Goal: Task Accomplishment & Management: Manage account settings

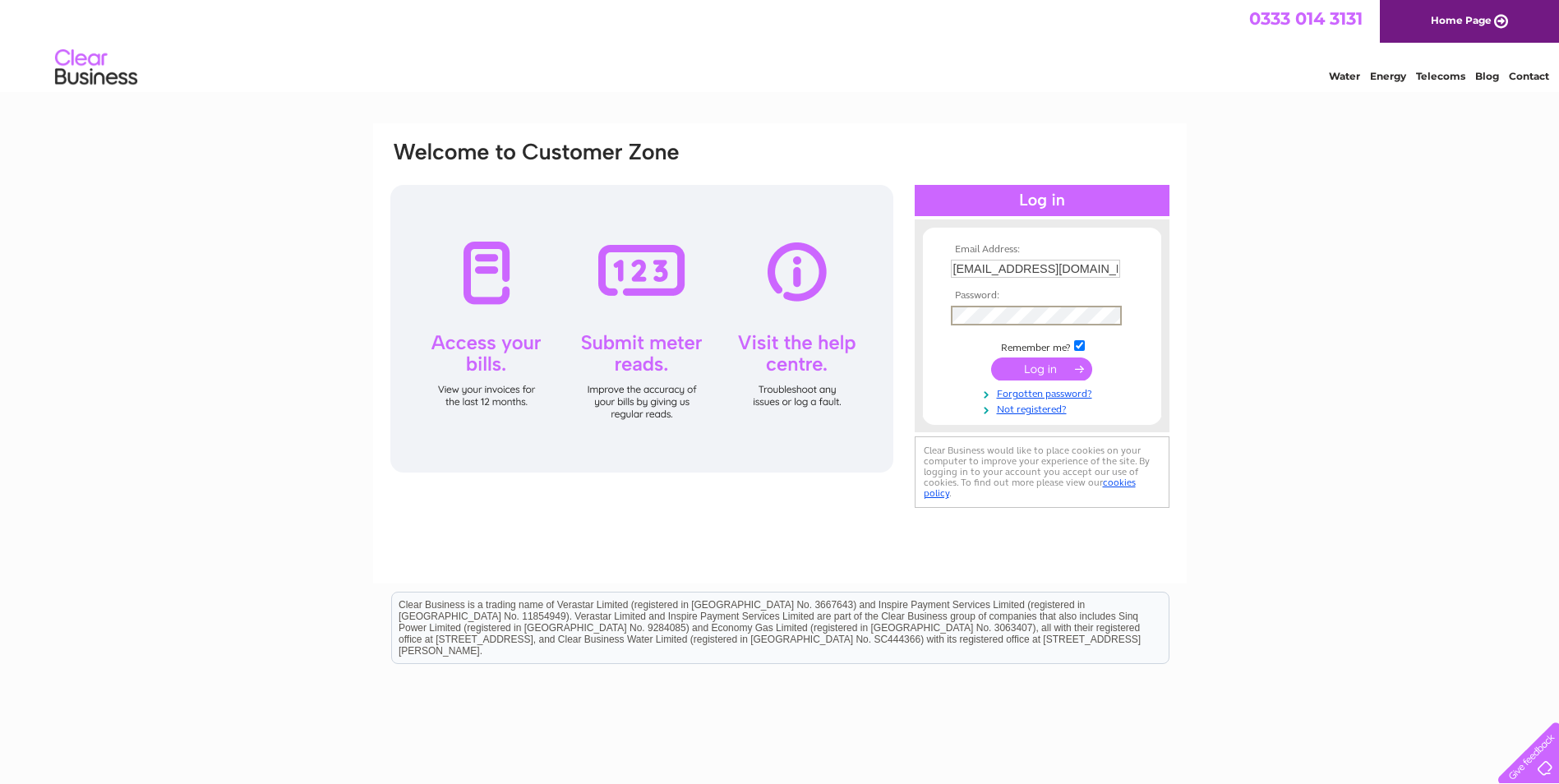
click at [1029, 369] on input "submit" at bounding box center [1042, 369] width 101 height 23
click at [1030, 373] on input "submit" at bounding box center [1042, 367] width 101 height 23
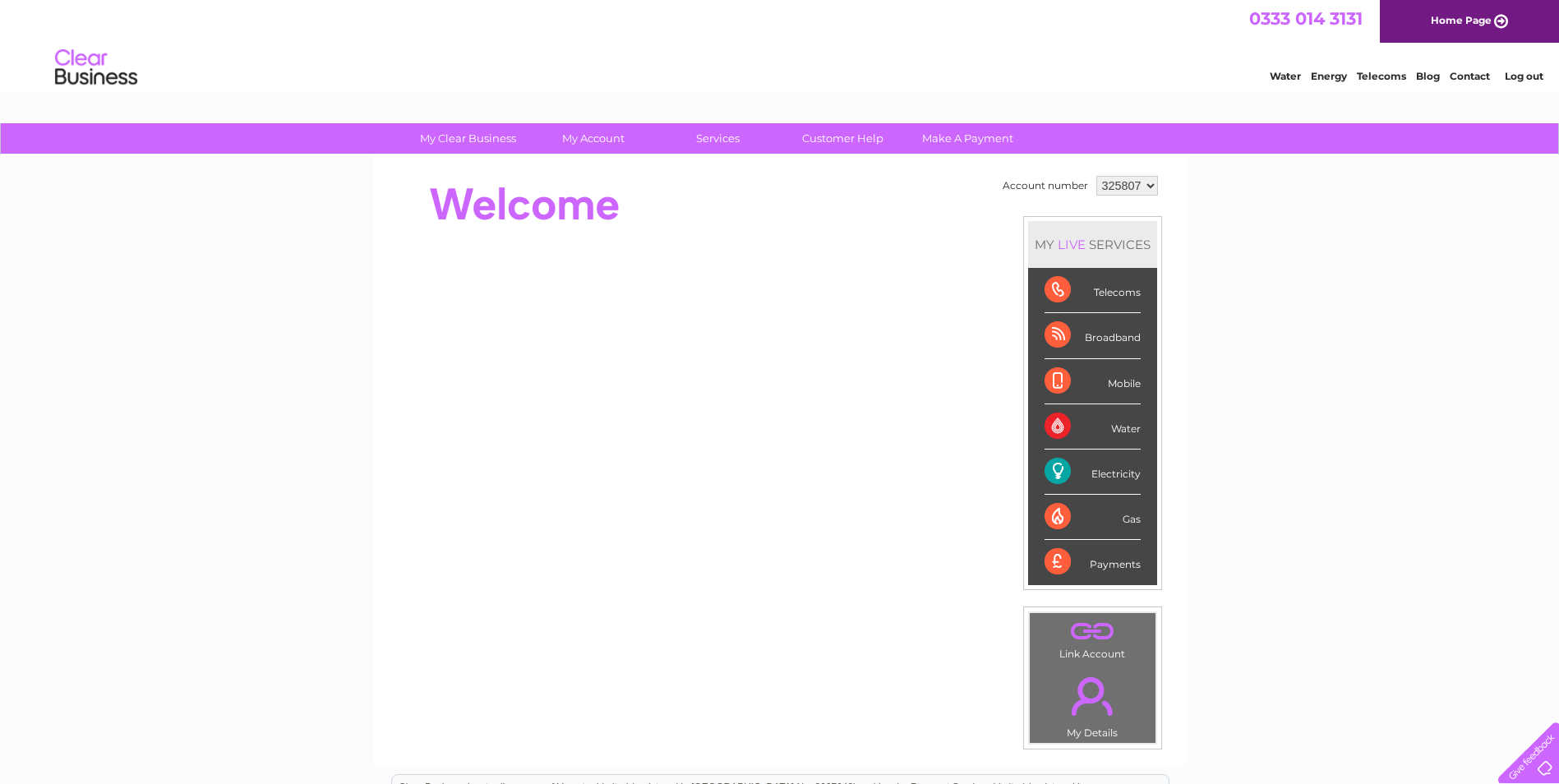
click at [1116, 473] on div "Electricity" at bounding box center [1093, 472] width 96 height 45
click at [1117, 474] on div "Electricity" at bounding box center [1093, 472] width 96 height 45
click at [1054, 473] on div "Electricity" at bounding box center [1093, 472] width 96 height 45
click at [1053, 473] on div "Electricity" at bounding box center [1093, 472] width 96 height 45
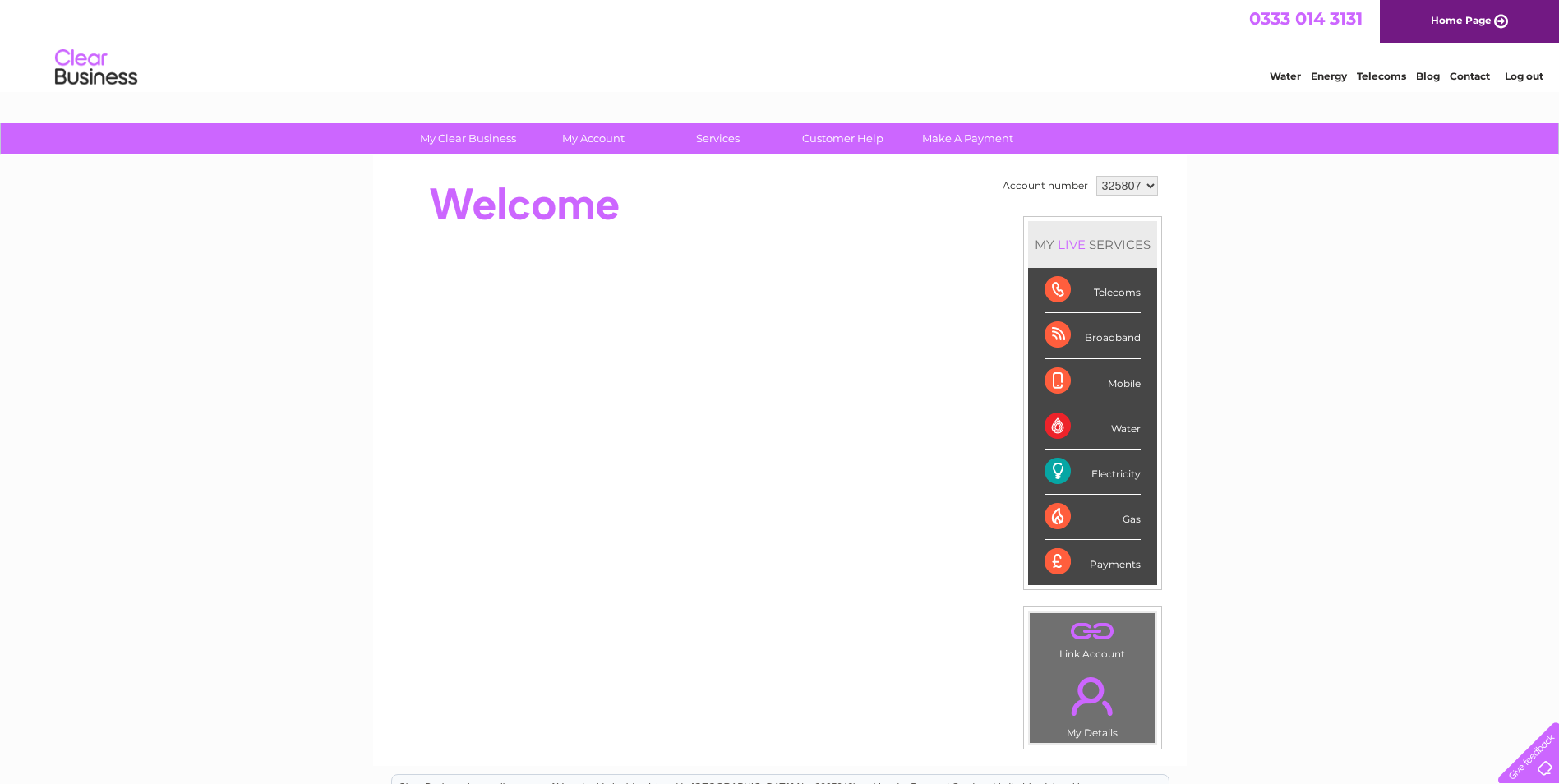
click at [1053, 473] on div "Electricity" at bounding box center [1093, 472] width 96 height 45
drag, startPoint x: 1053, startPoint y: 473, endPoint x: 1124, endPoint y: 469, distance: 71.1
click at [1124, 469] on div "Electricity" at bounding box center [1093, 472] width 96 height 45
drag, startPoint x: 0, startPoint y: 0, endPoint x: 1227, endPoint y: 512, distance: 1329.5
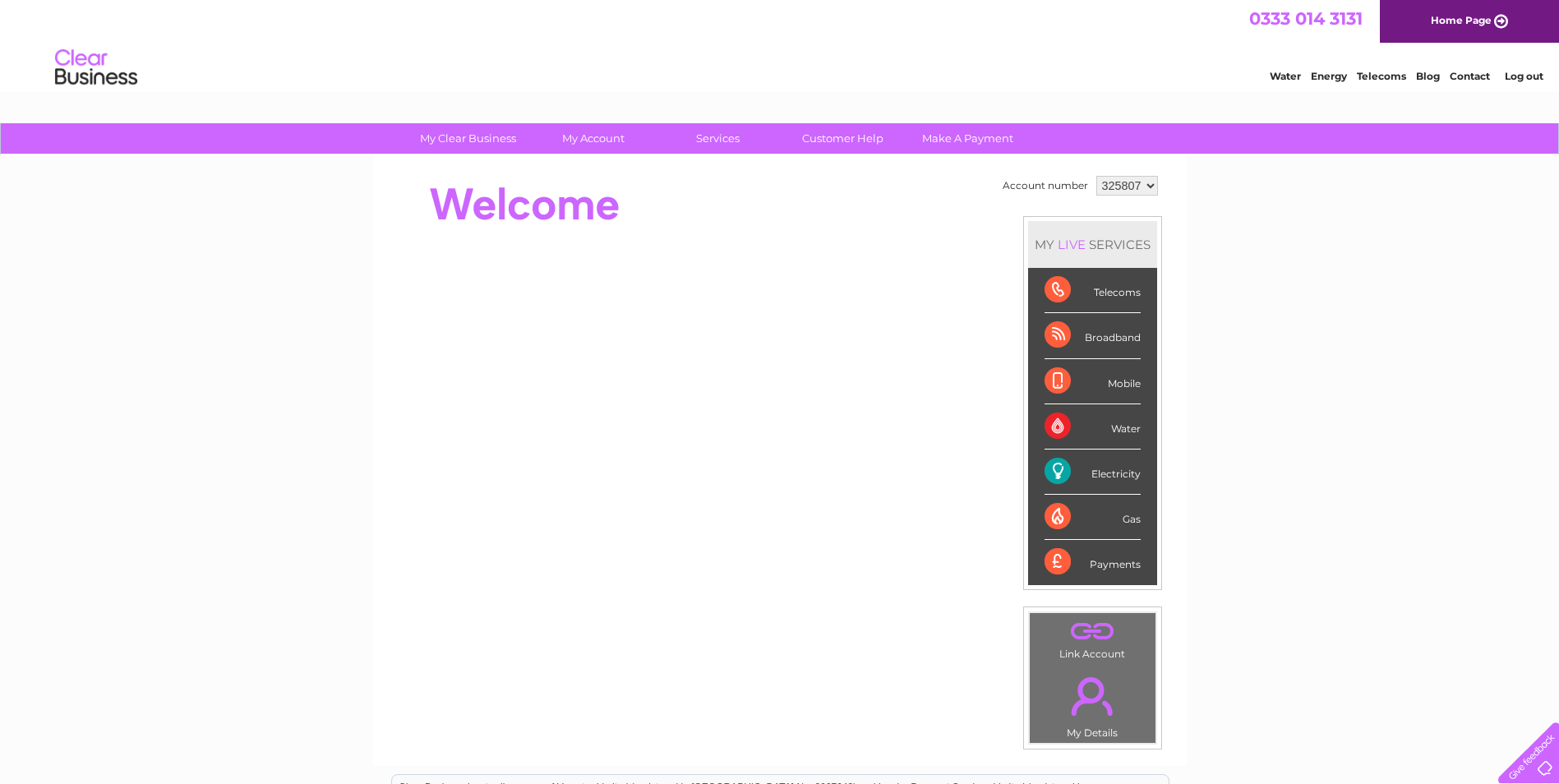
click at [1227, 512] on div "My Clear Business Login Details My Details My Preferences Link Account My Accou…" at bounding box center [780, 585] width 1559 height 924
click at [1123, 473] on div "Electricity" at bounding box center [1093, 472] width 96 height 45
drag, startPoint x: 1123, startPoint y: 473, endPoint x: 1127, endPoint y: 458, distance: 15.5
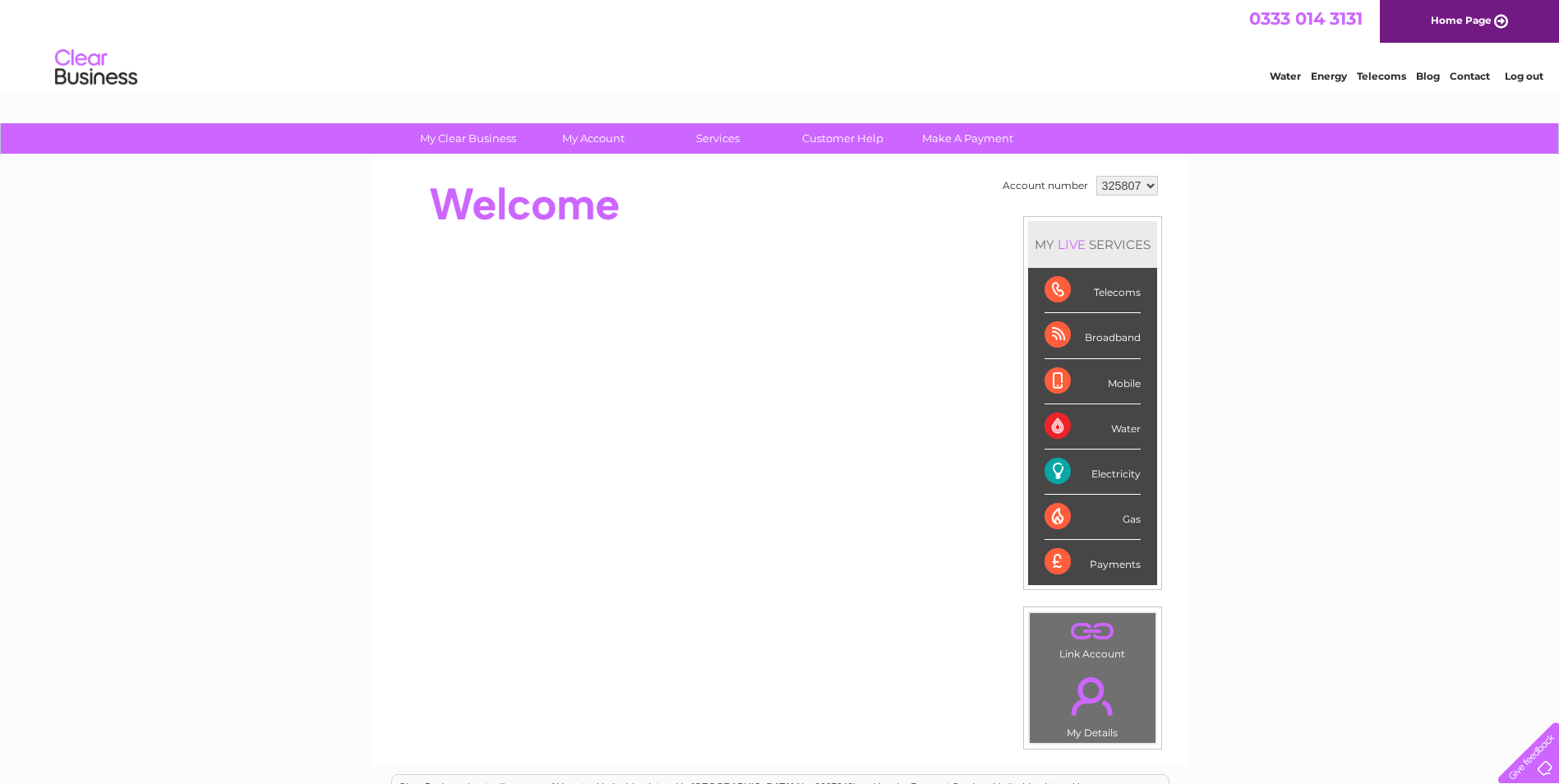
click at [1123, 473] on div "Electricity" at bounding box center [1093, 472] width 96 height 45
click at [1128, 183] on select "325807" at bounding box center [1127, 186] width 61 height 20
click at [1096, 176] on select "325807" at bounding box center [1127, 186] width 61 height 20
click at [1094, 552] on div "Payments" at bounding box center [1093, 561] width 96 height 44
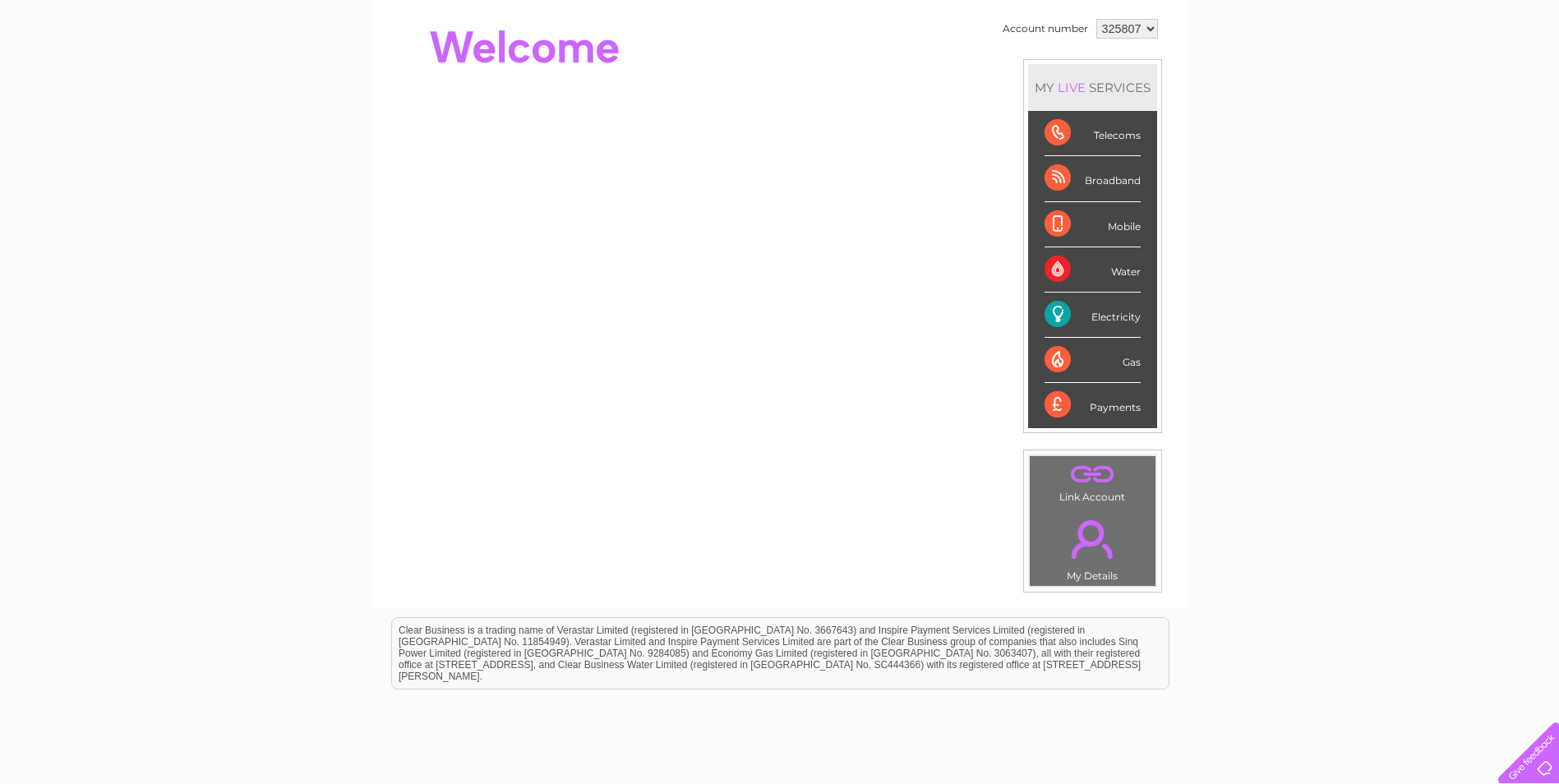
scroll to position [164, 0]
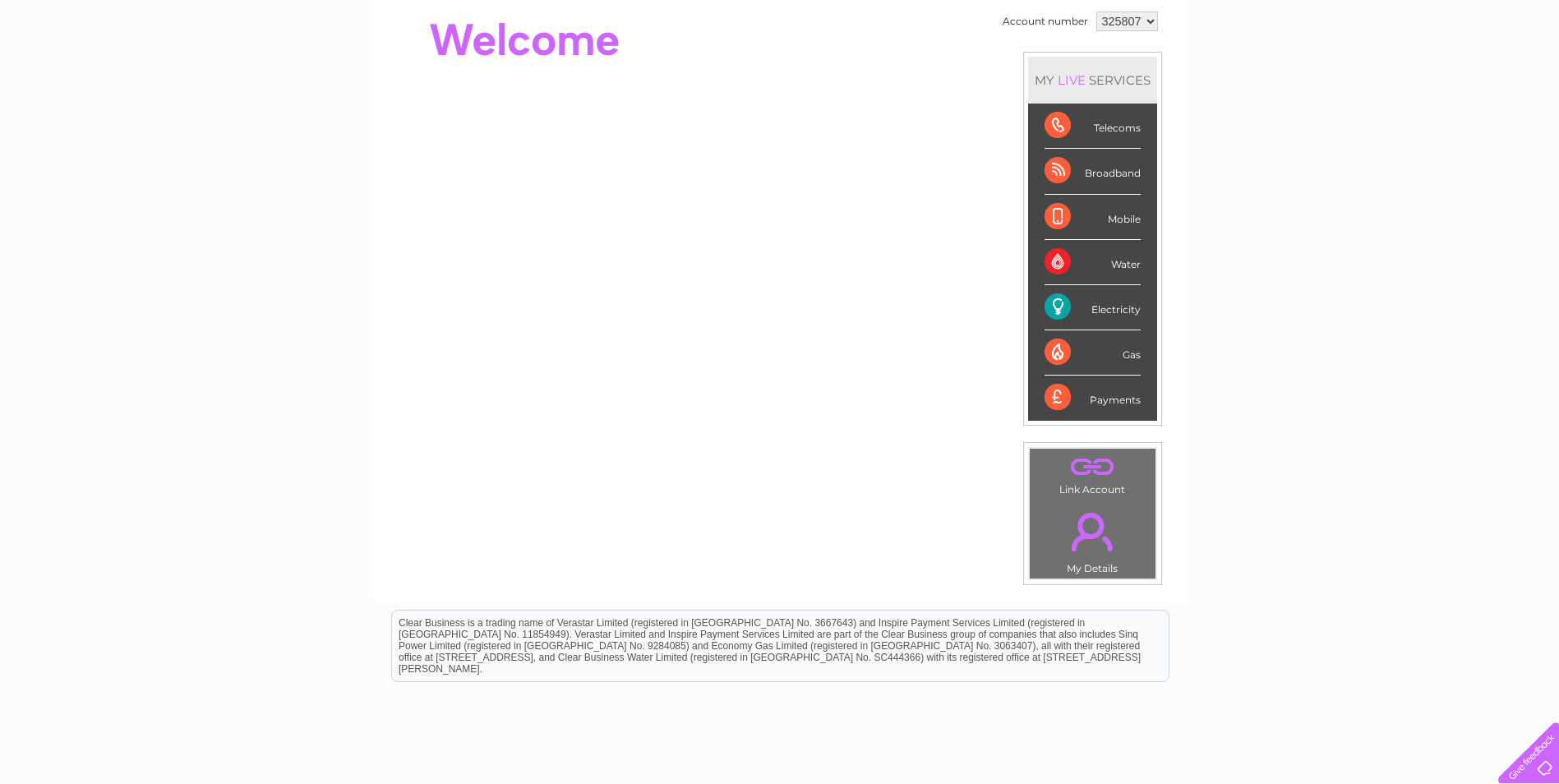
click at [1076, 528] on link "." at bounding box center [1092, 531] width 117 height 57
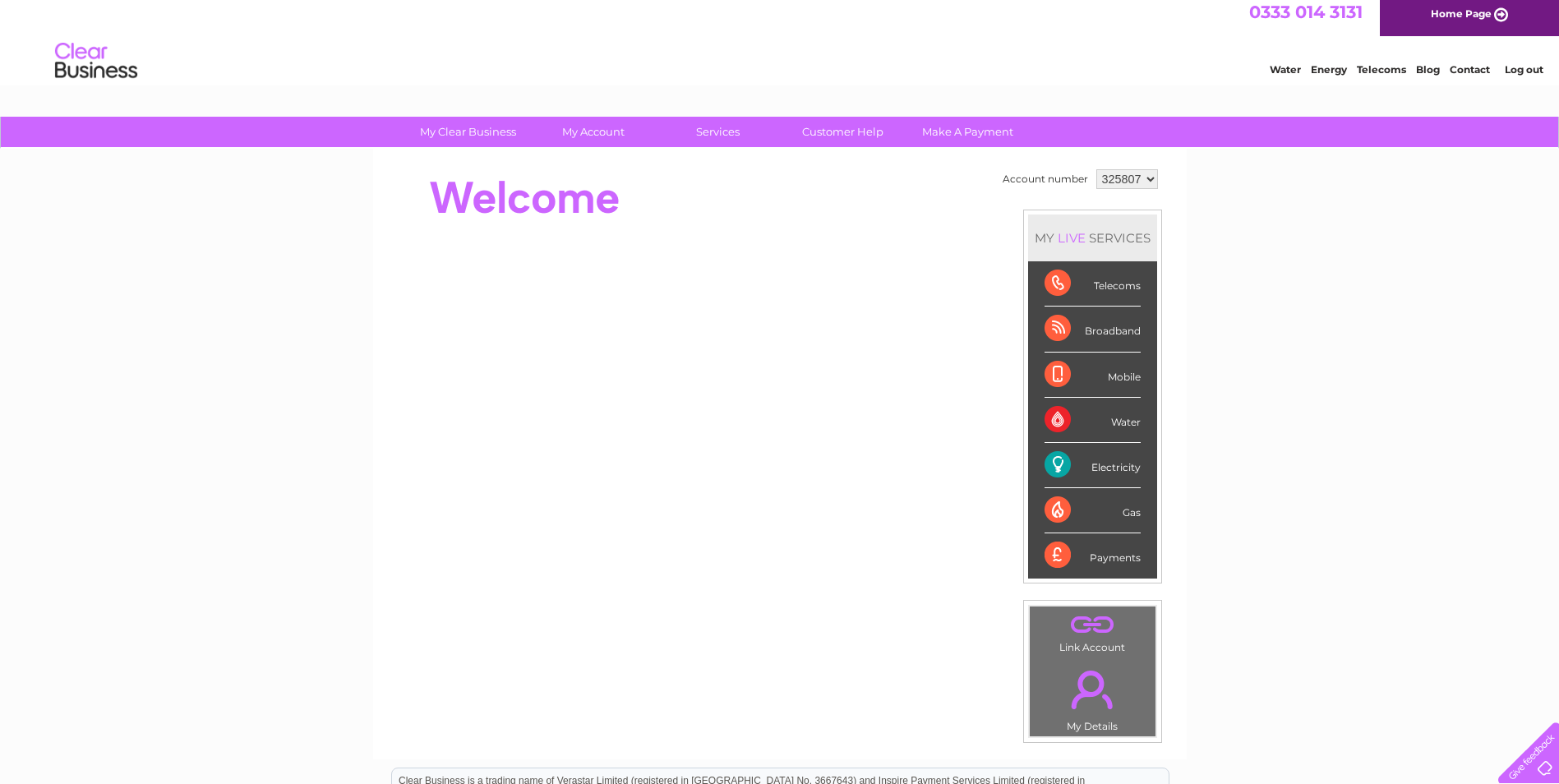
scroll to position [0, 0]
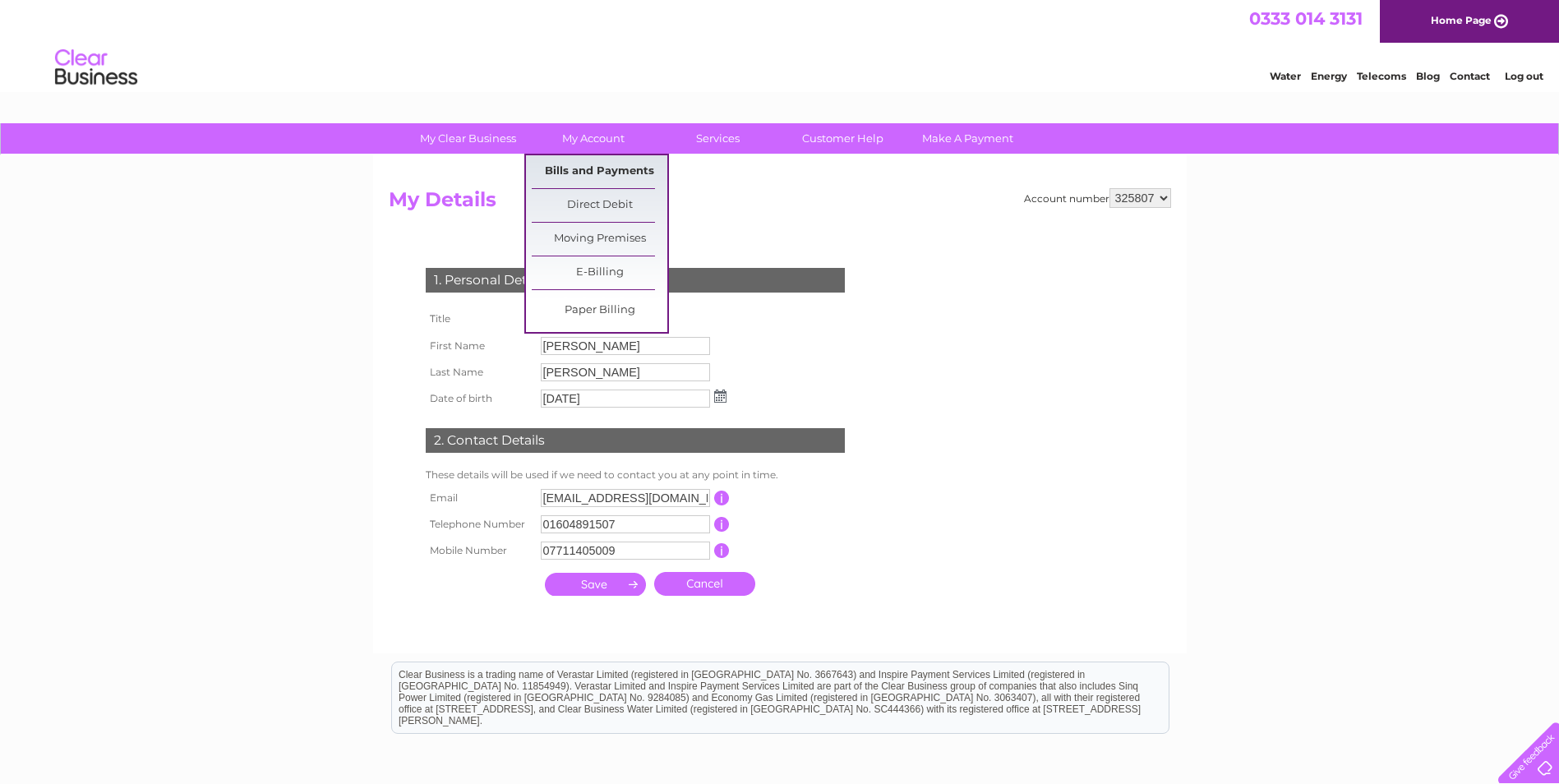
click at [582, 166] on link "Bills and Payments" at bounding box center [599, 172] width 135 height 33
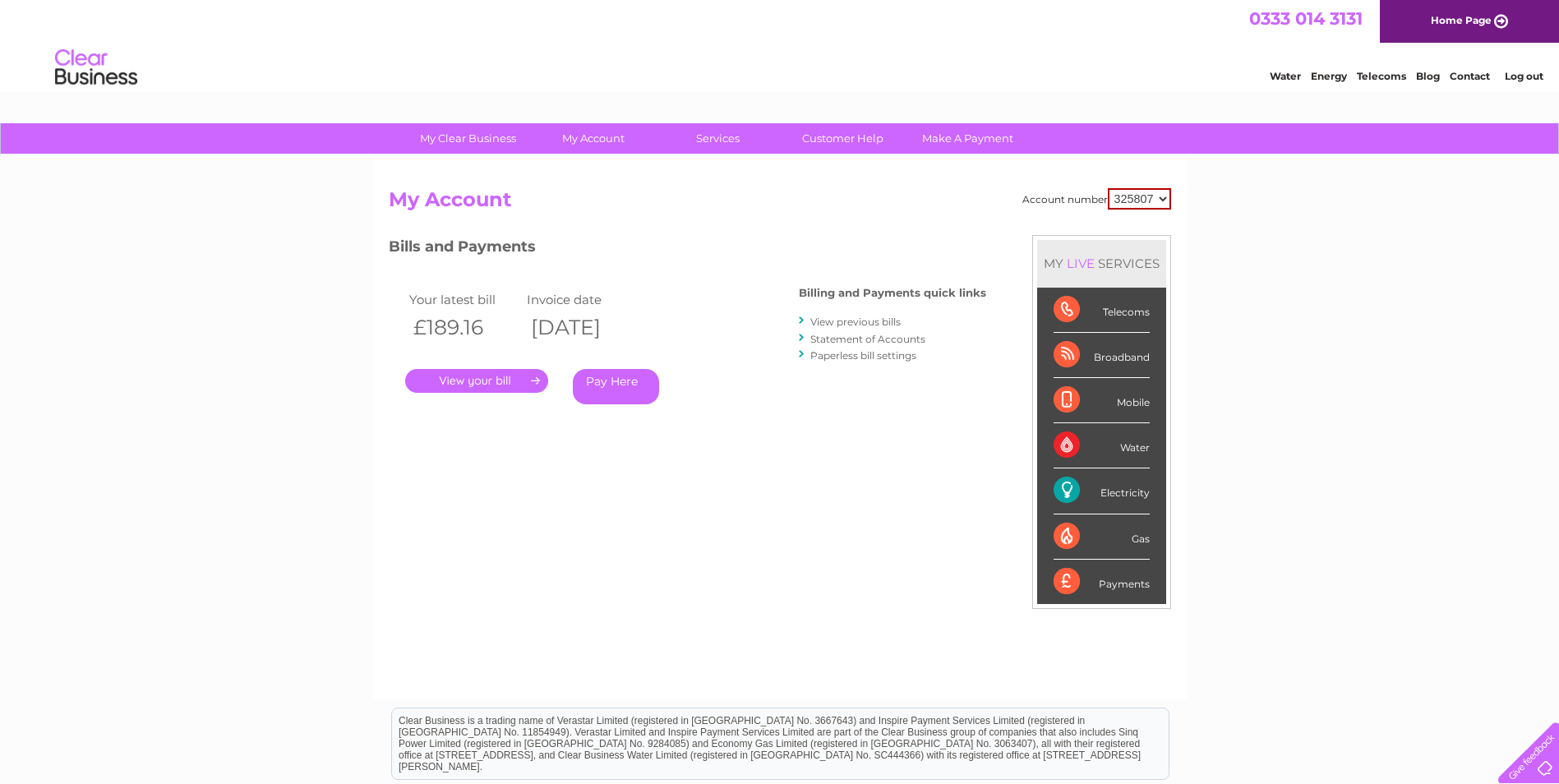
click at [484, 383] on link "." at bounding box center [477, 380] width 143 height 24
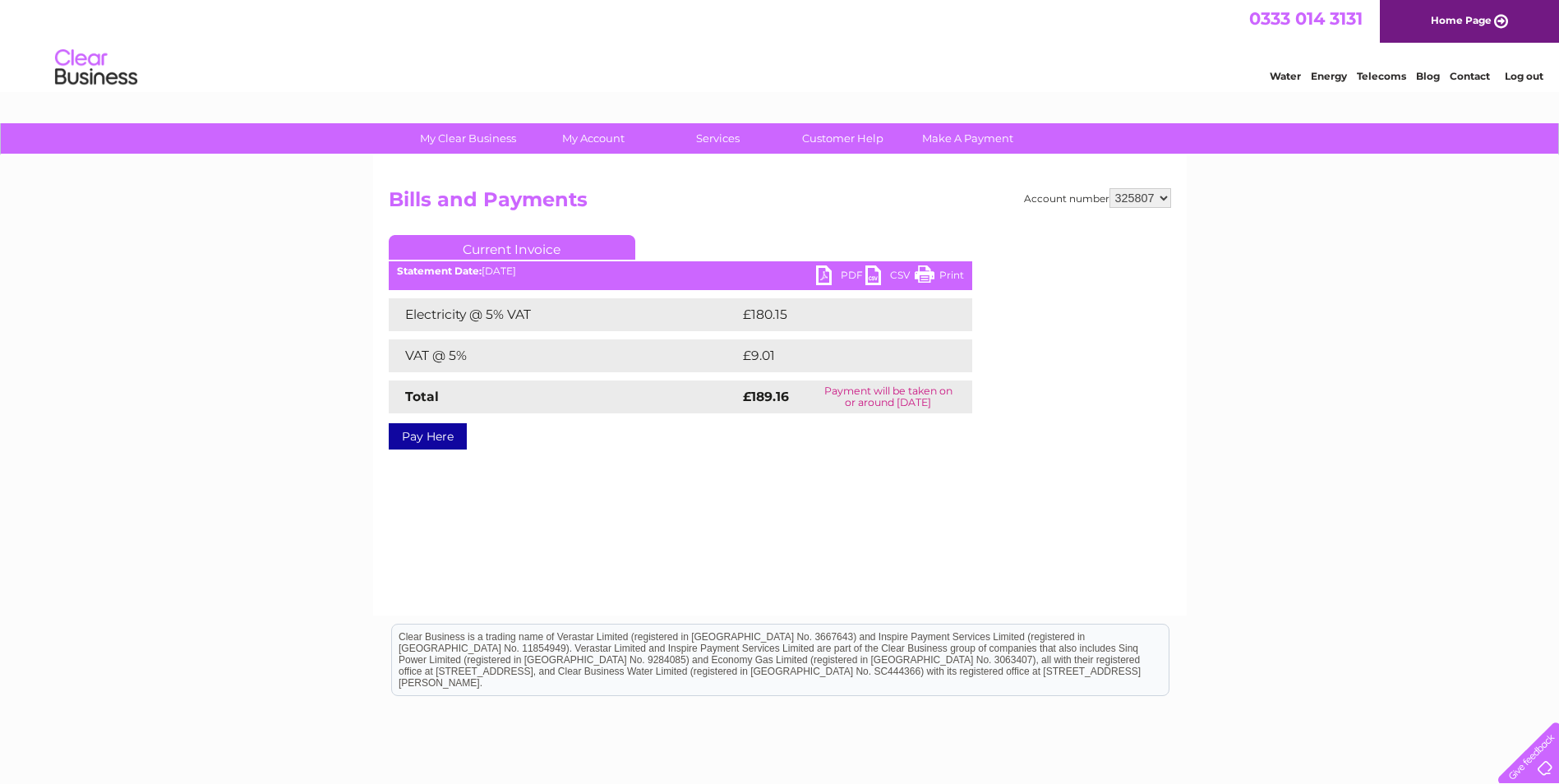
click at [848, 272] on link "PDF" at bounding box center [840, 277] width 49 height 24
